Goal: Task Accomplishment & Management: Manage account settings

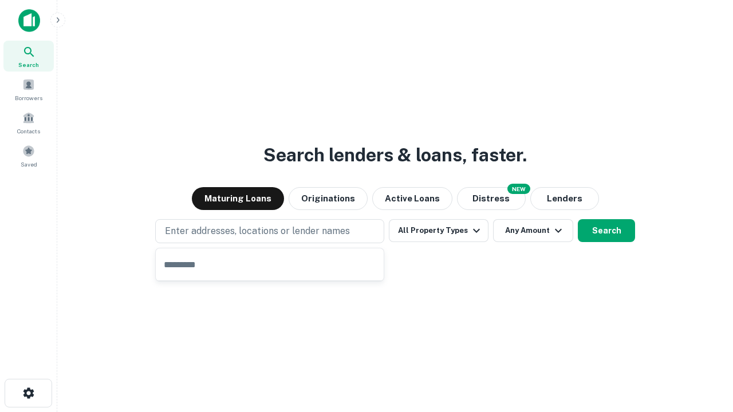
type input "**********"
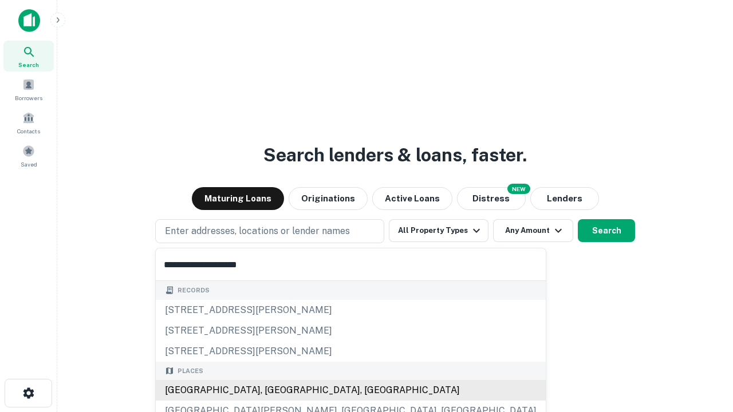
click at [274, 390] on div "[GEOGRAPHIC_DATA], [GEOGRAPHIC_DATA], [GEOGRAPHIC_DATA]" at bounding box center [351, 390] width 390 height 21
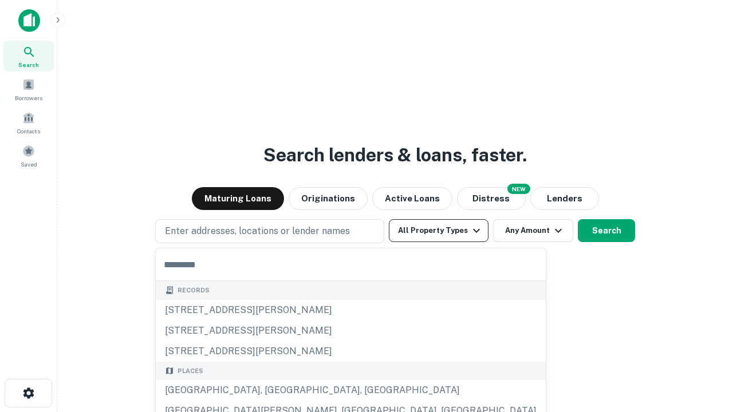
click at [439, 231] on button "All Property Types" at bounding box center [439, 230] width 100 height 23
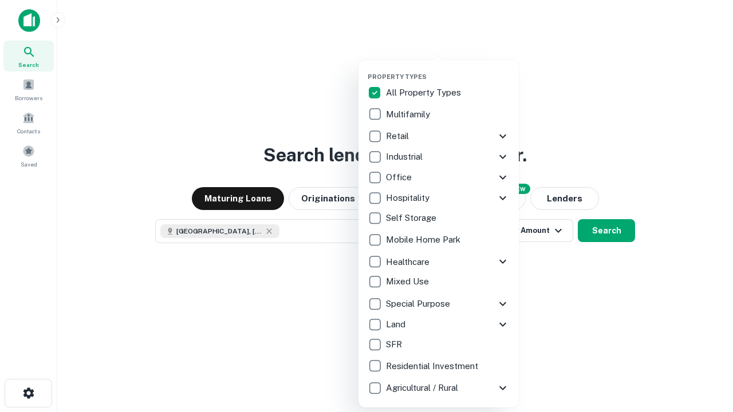
click at [448, 69] on button "button" at bounding box center [448, 69] width 160 height 1
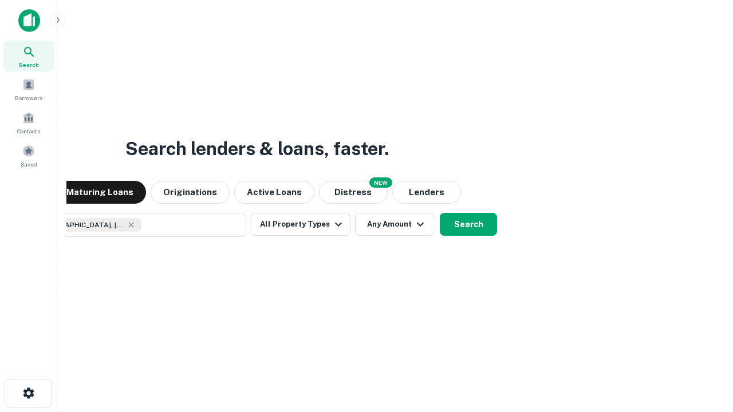
scroll to position [18, 0]
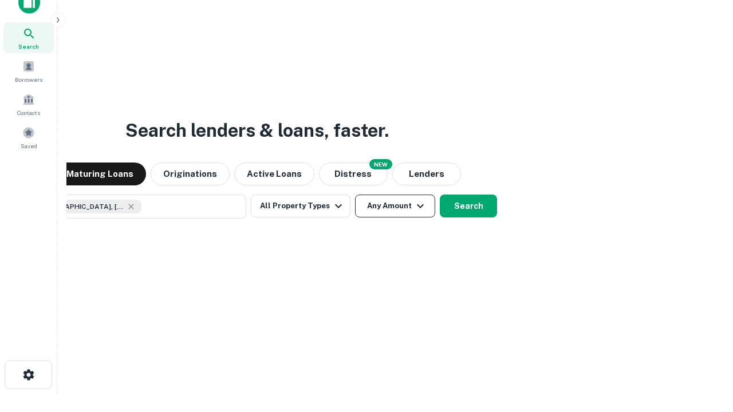
click at [355, 195] on button "Any Amount" at bounding box center [395, 206] width 80 height 23
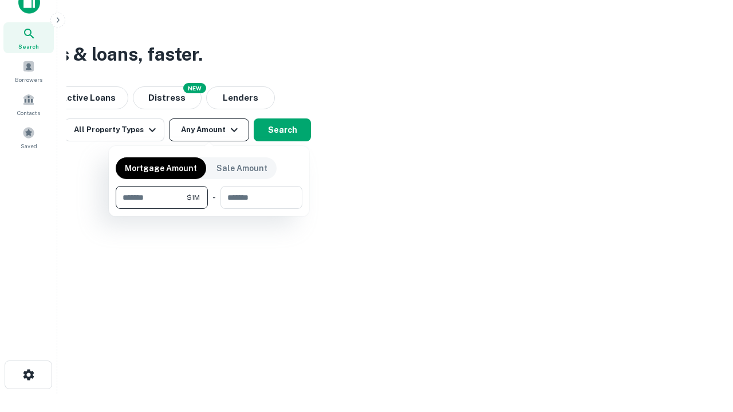
type input "*******"
click at [209, 209] on button "button" at bounding box center [209, 209] width 187 height 1
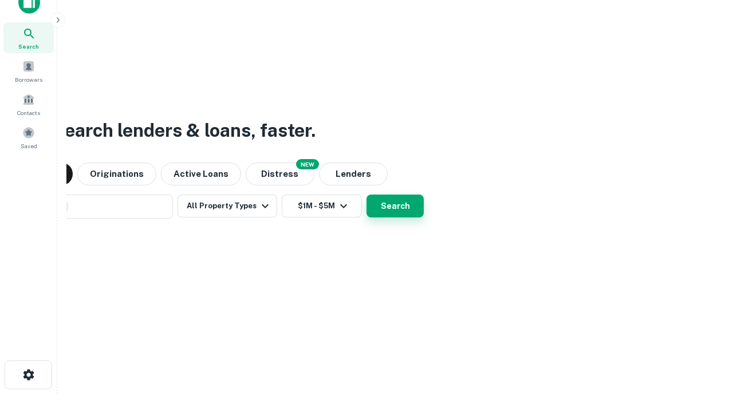
click at [366, 195] on button "Search" at bounding box center [394, 206] width 57 height 23
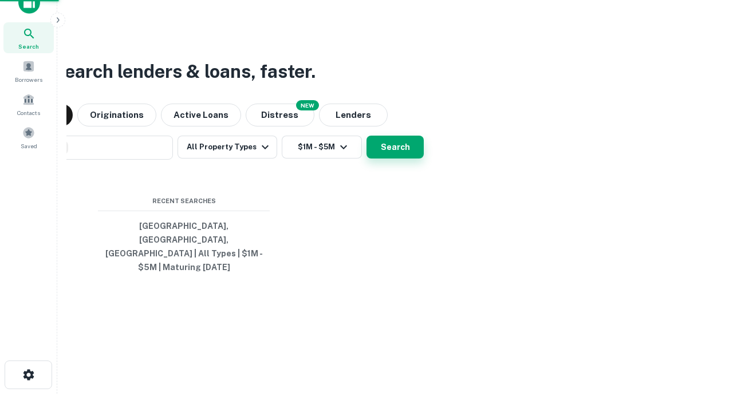
scroll to position [37, 324]
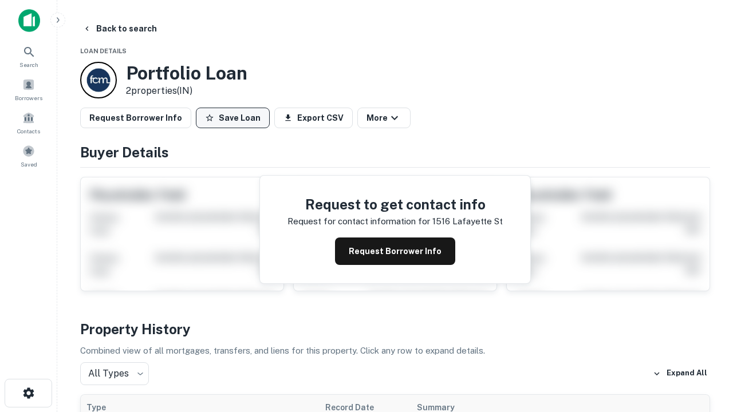
click at [232, 118] on button "Save Loan" at bounding box center [233, 118] width 74 height 21
click at [235, 118] on button "Loan Saved" at bounding box center [235, 118] width 79 height 21
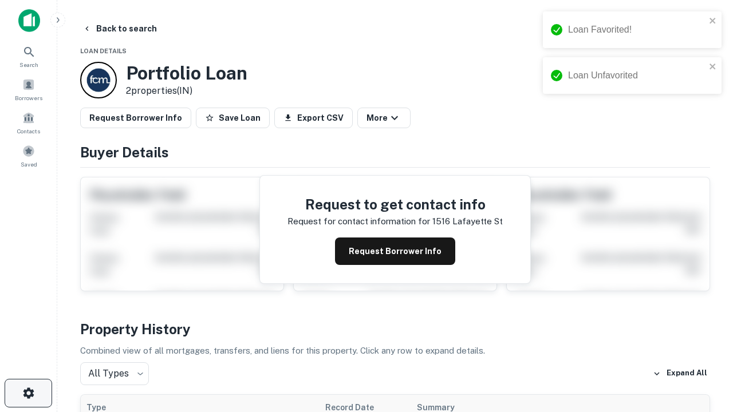
click at [28, 393] on icon "button" at bounding box center [29, 393] width 14 height 14
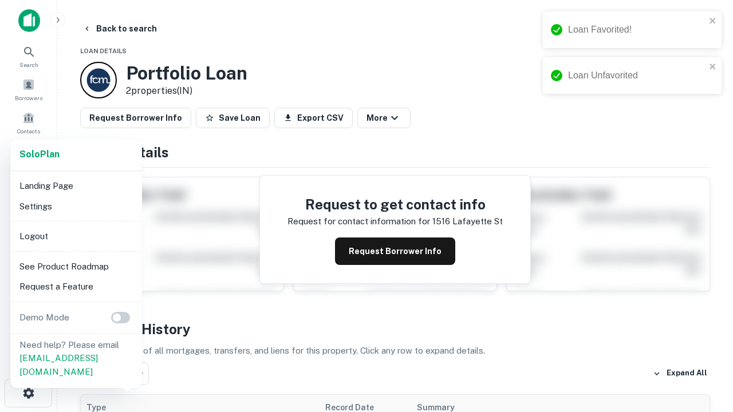
click at [76, 236] on li "Logout" at bounding box center [76, 236] width 123 height 21
